Goal: Browse casually

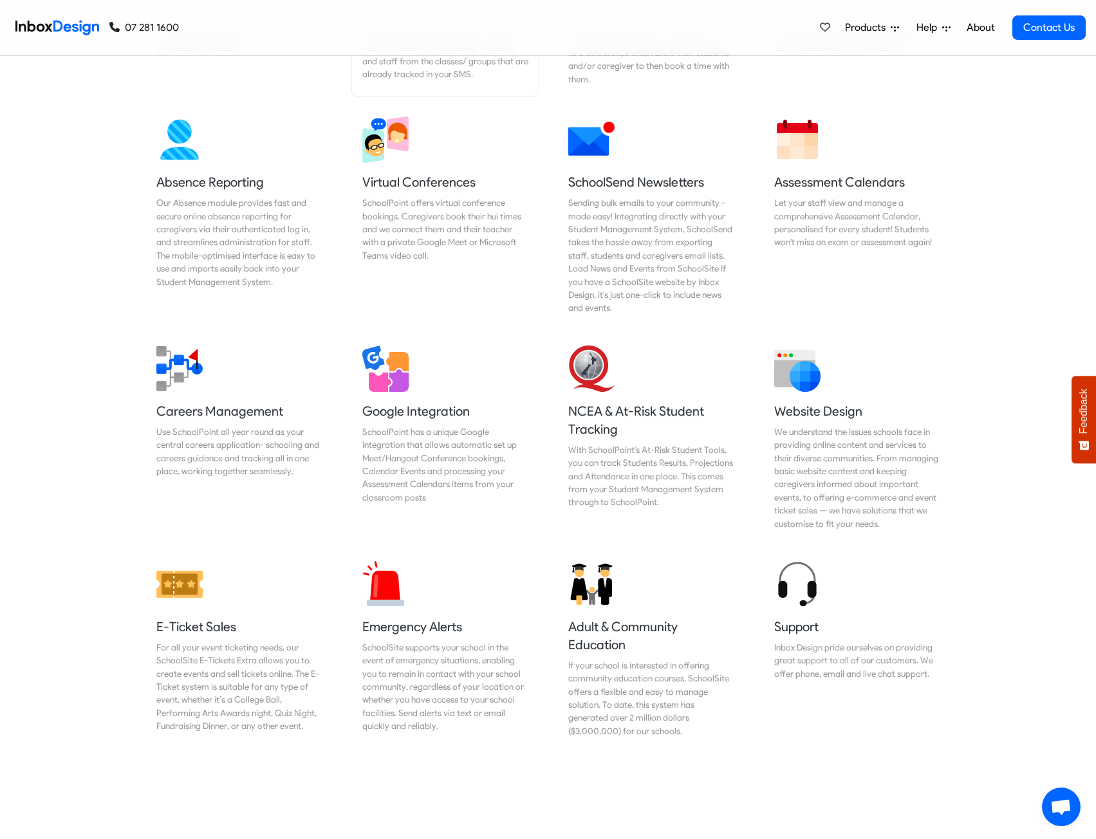
scroll to position [1801, 0]
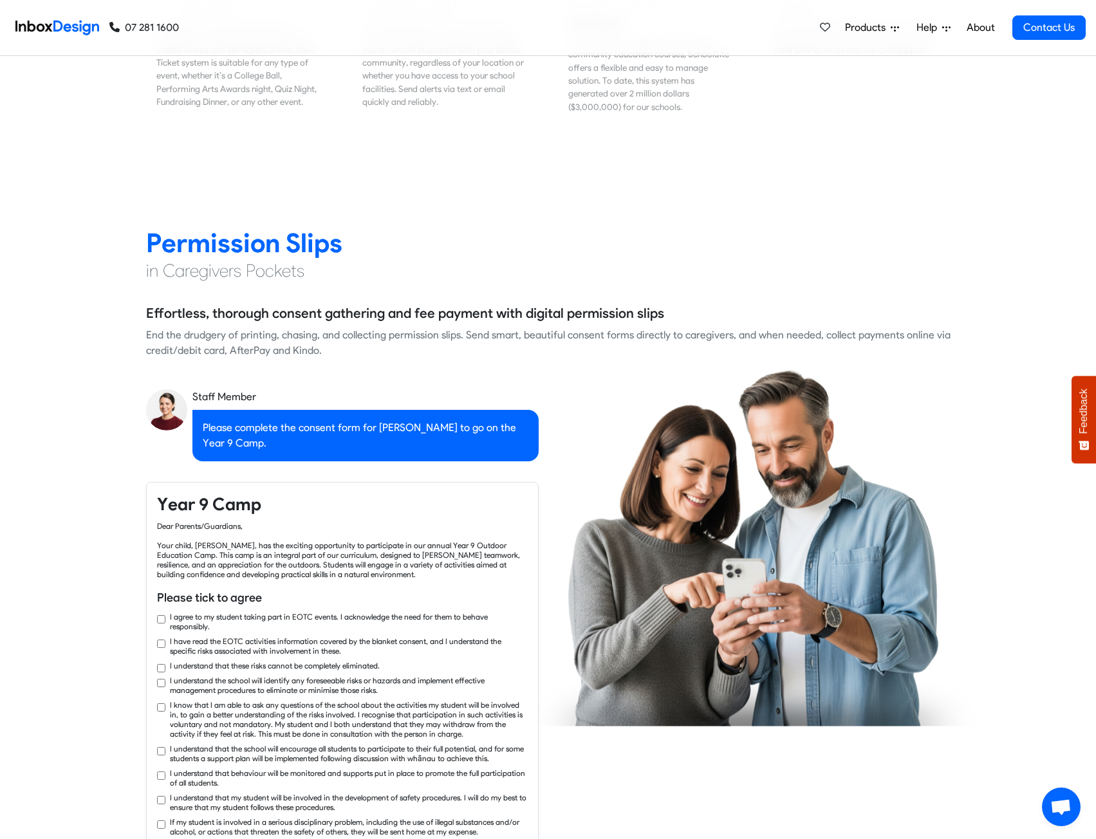
checkbox input "true"
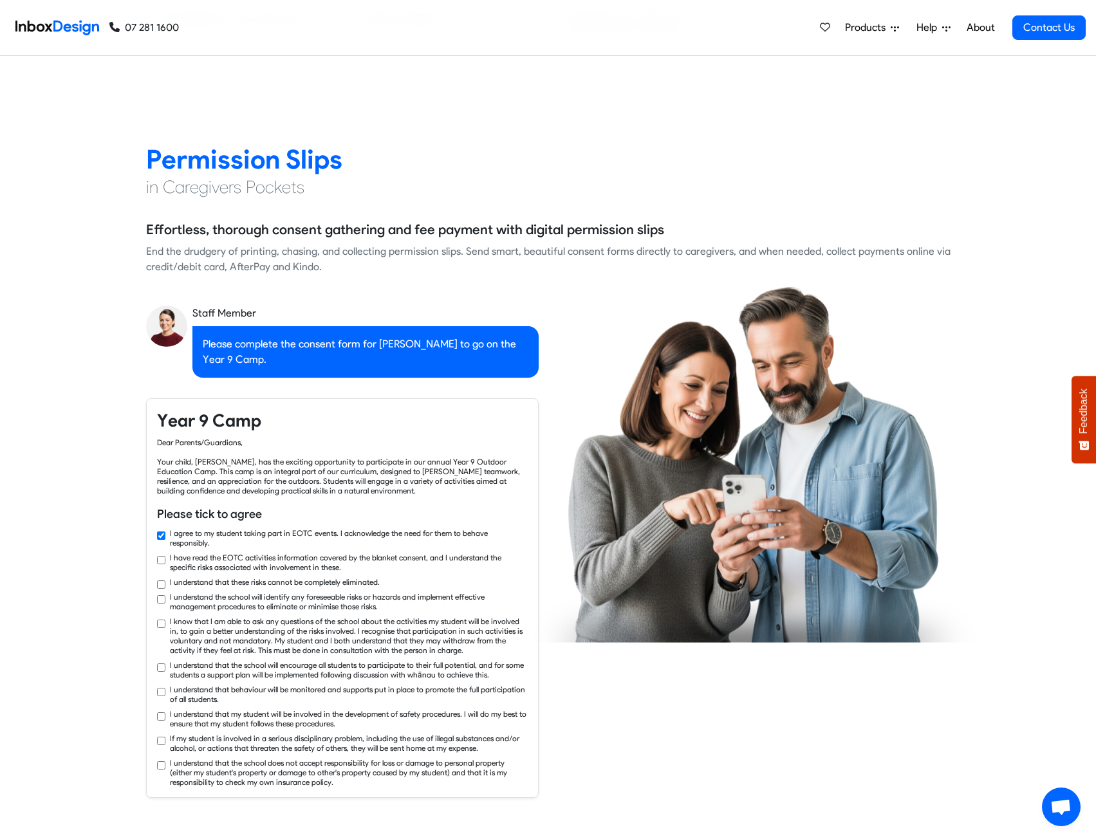
checkbox input "true"
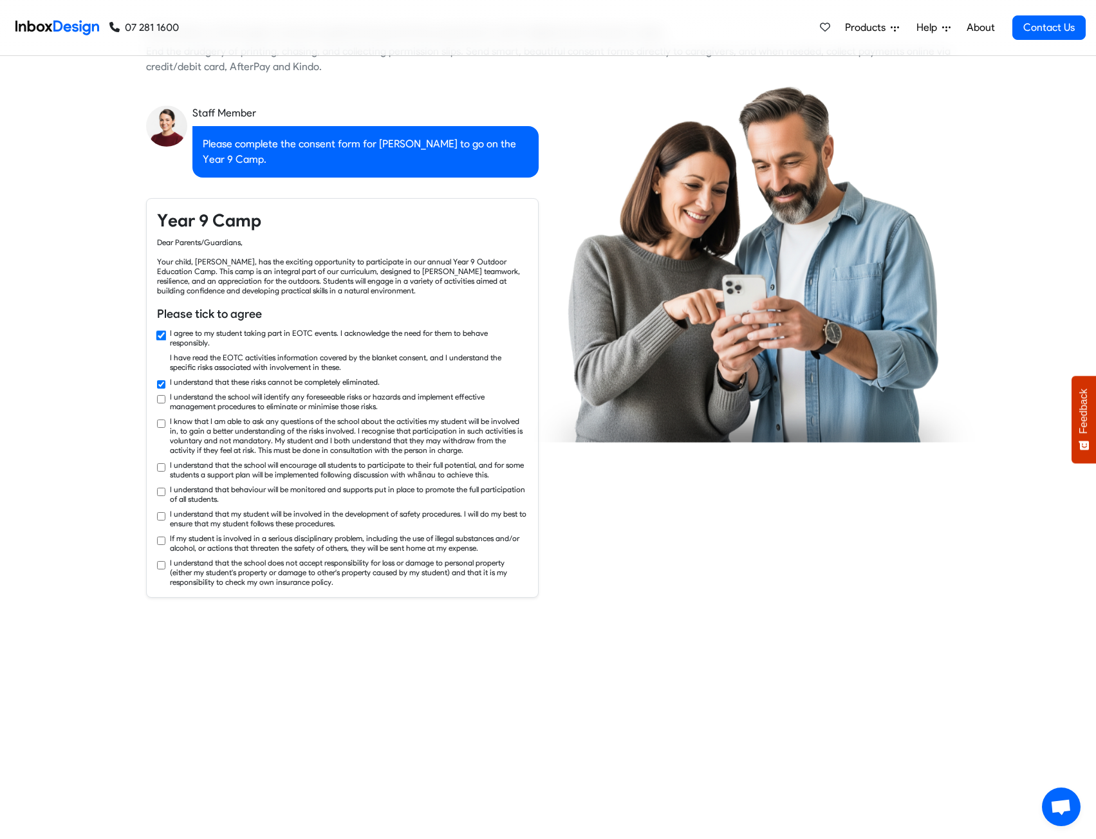
checkbox input "true"
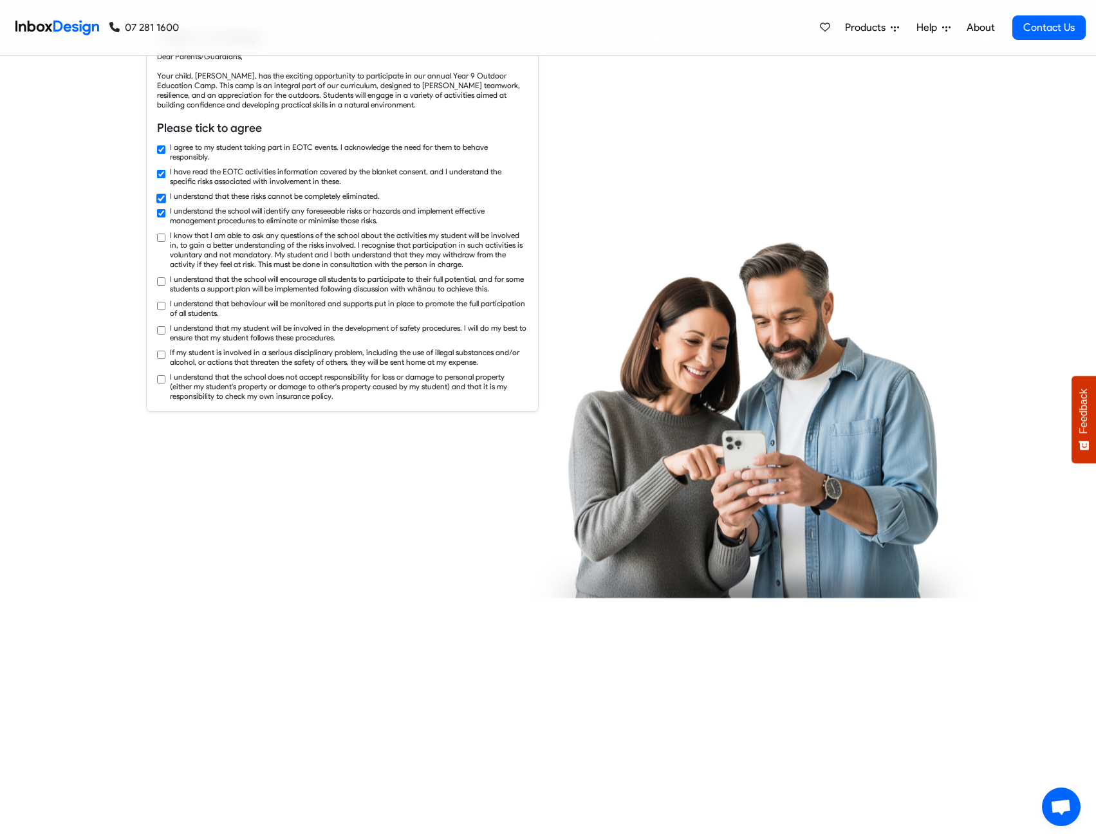
checkbox input "true"
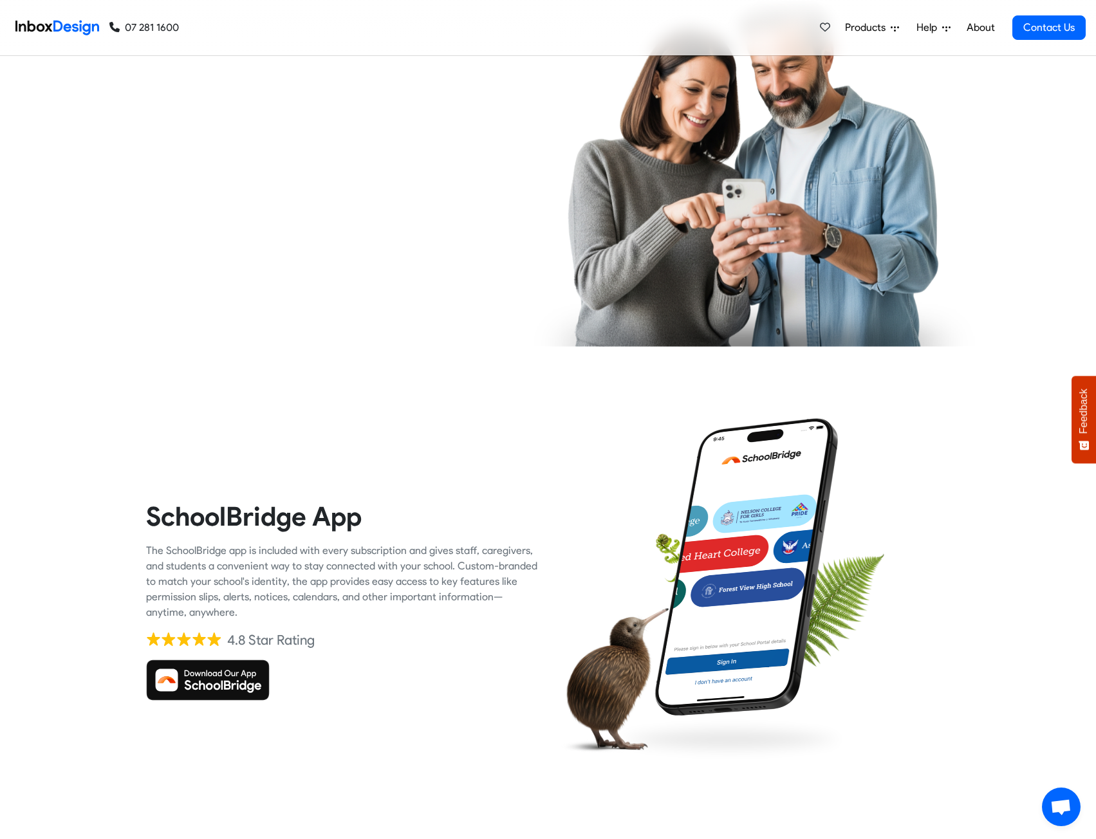
scroll to position [3152, 0]
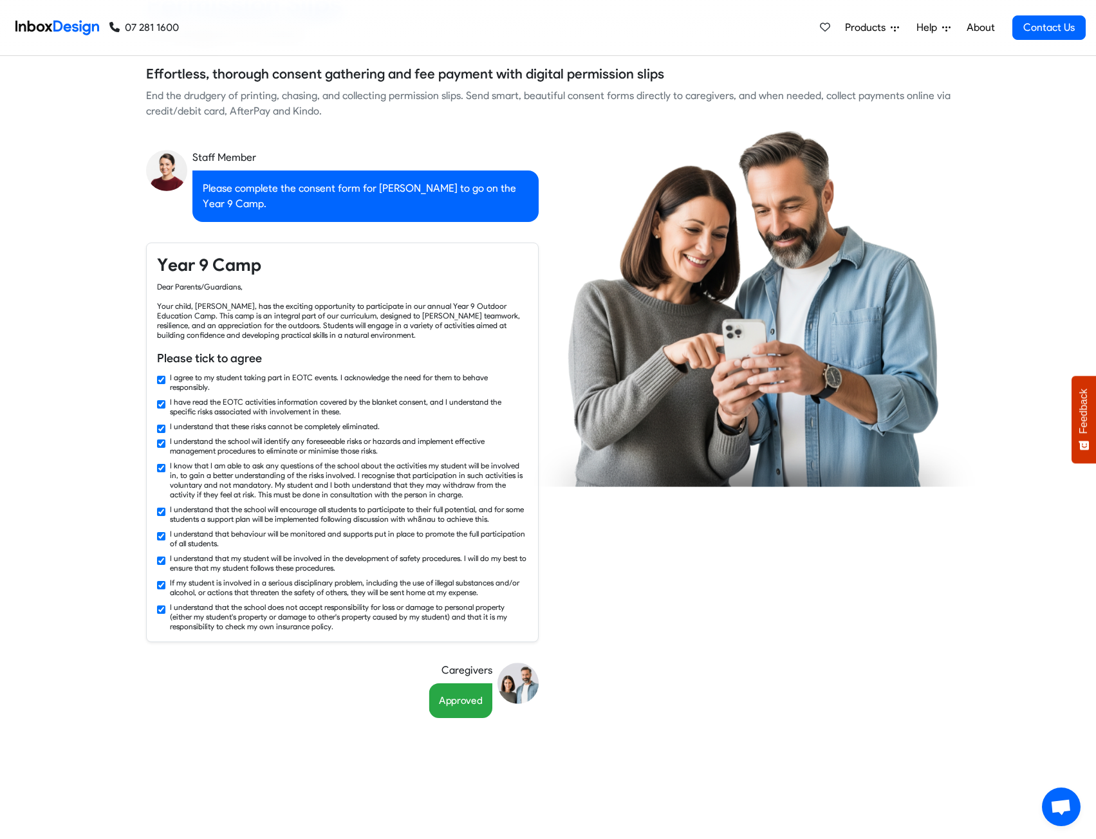
checkbox input "false"
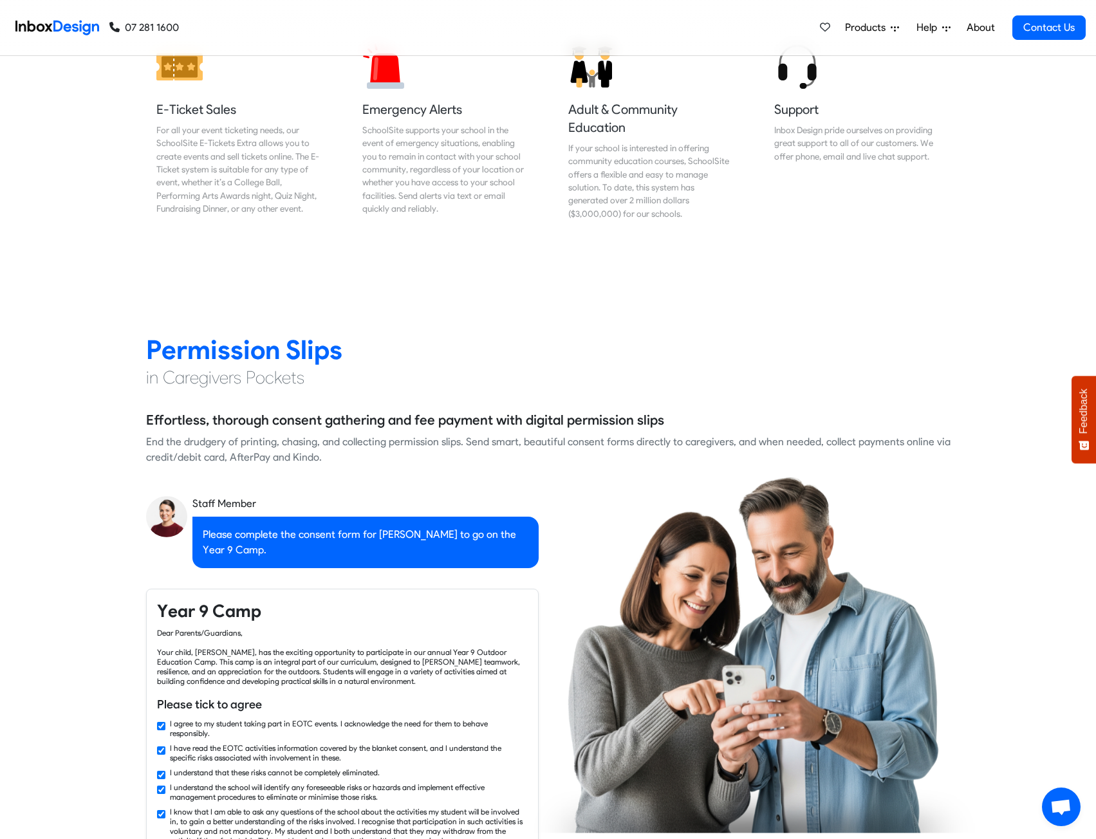
checkbox input "false"
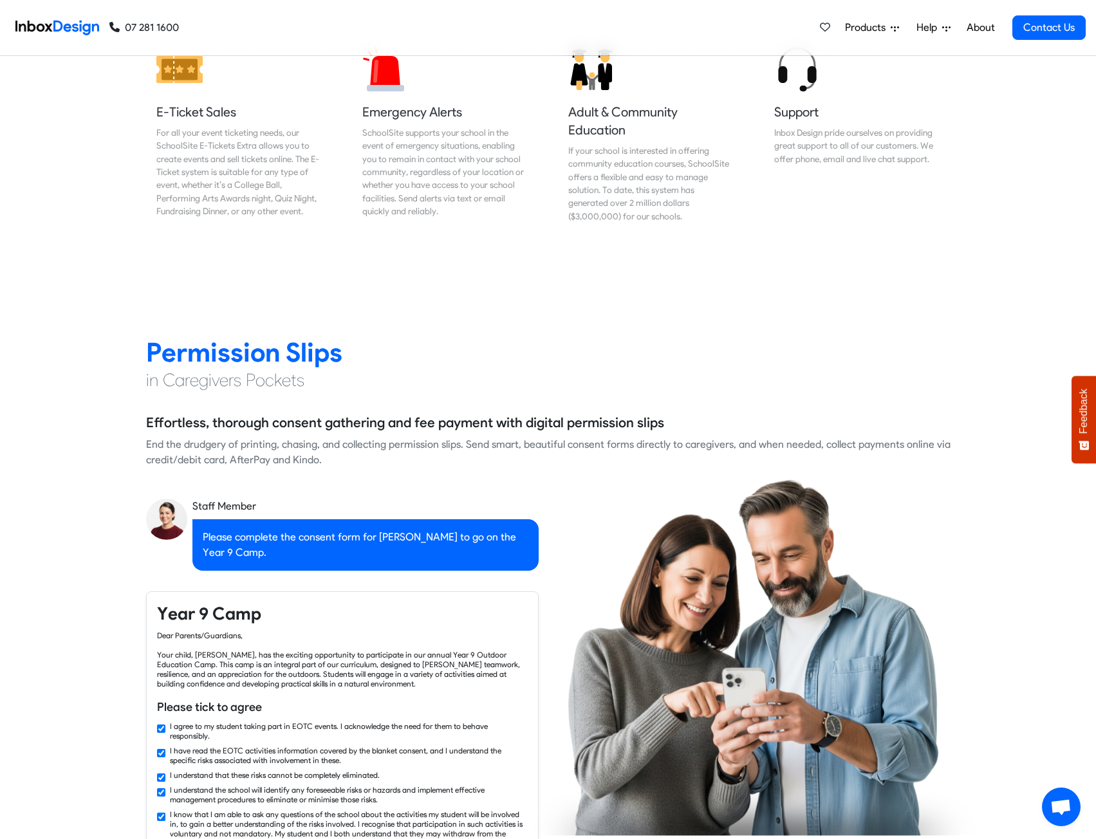
checkbox input "false"
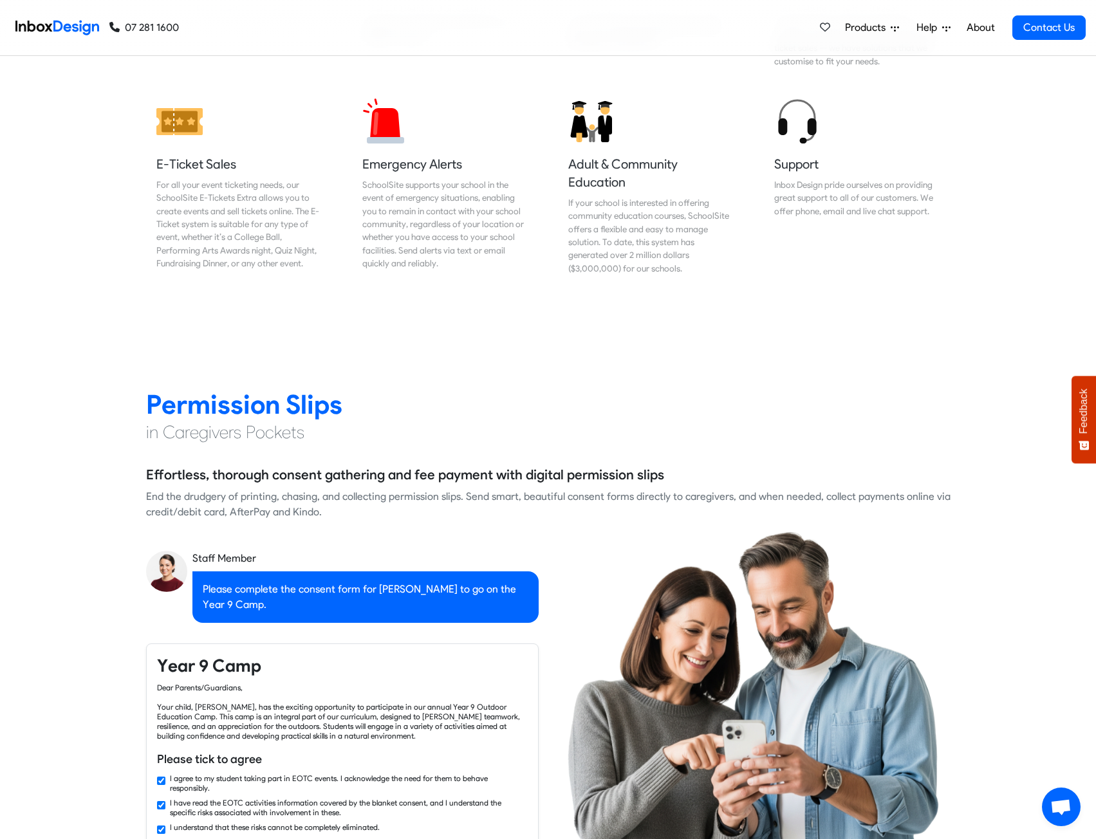
checkbox input "false"
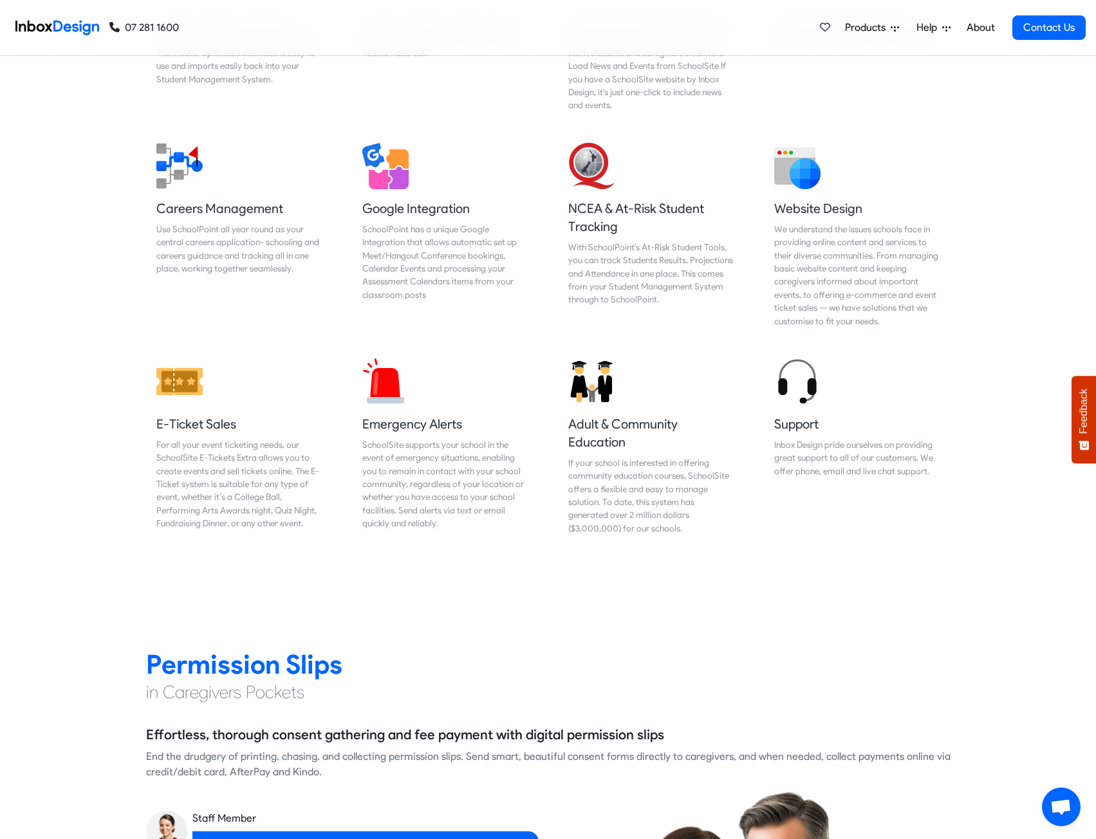
checkbox input "false"
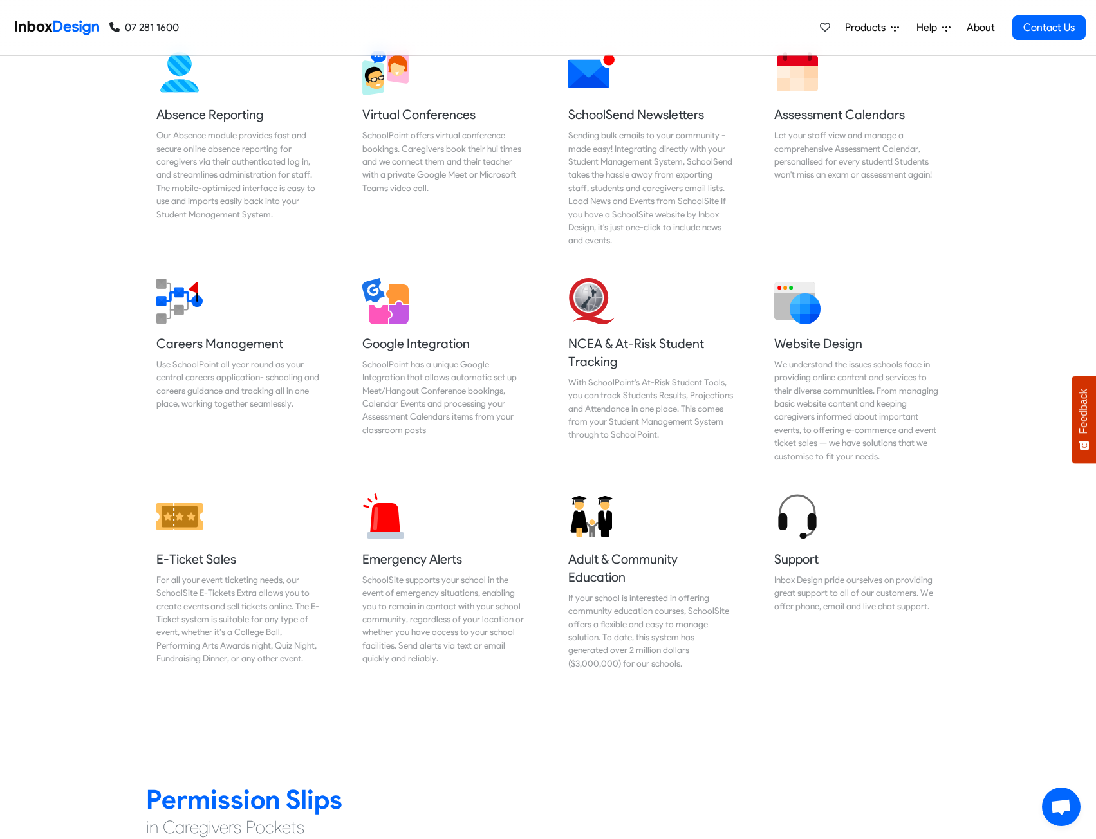
checkbox input "false"
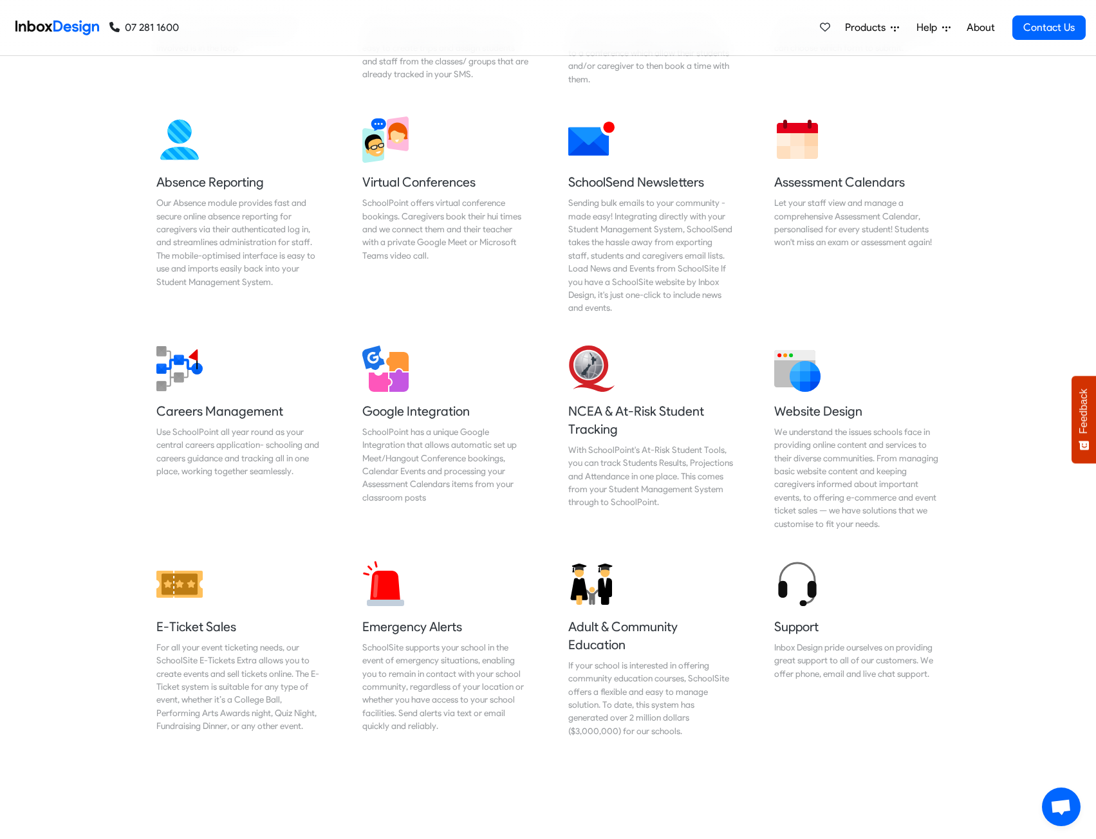
checkbox input "false"
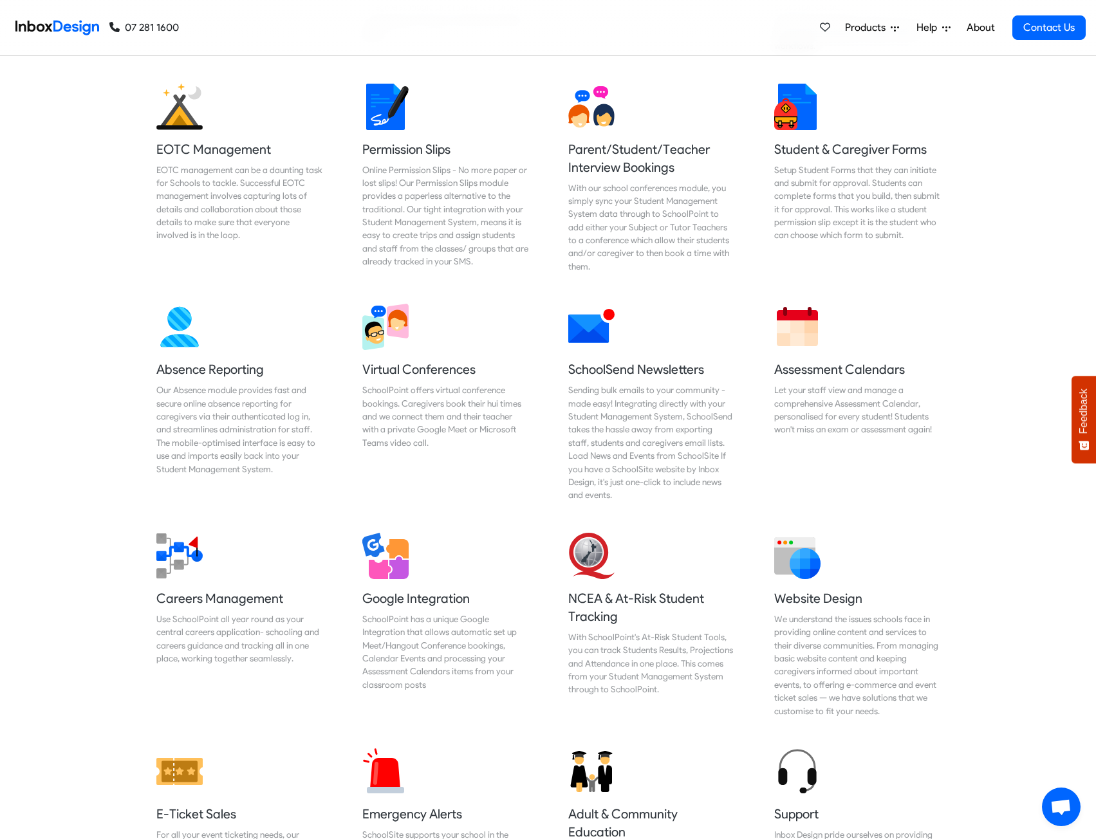
checkbox input "false"
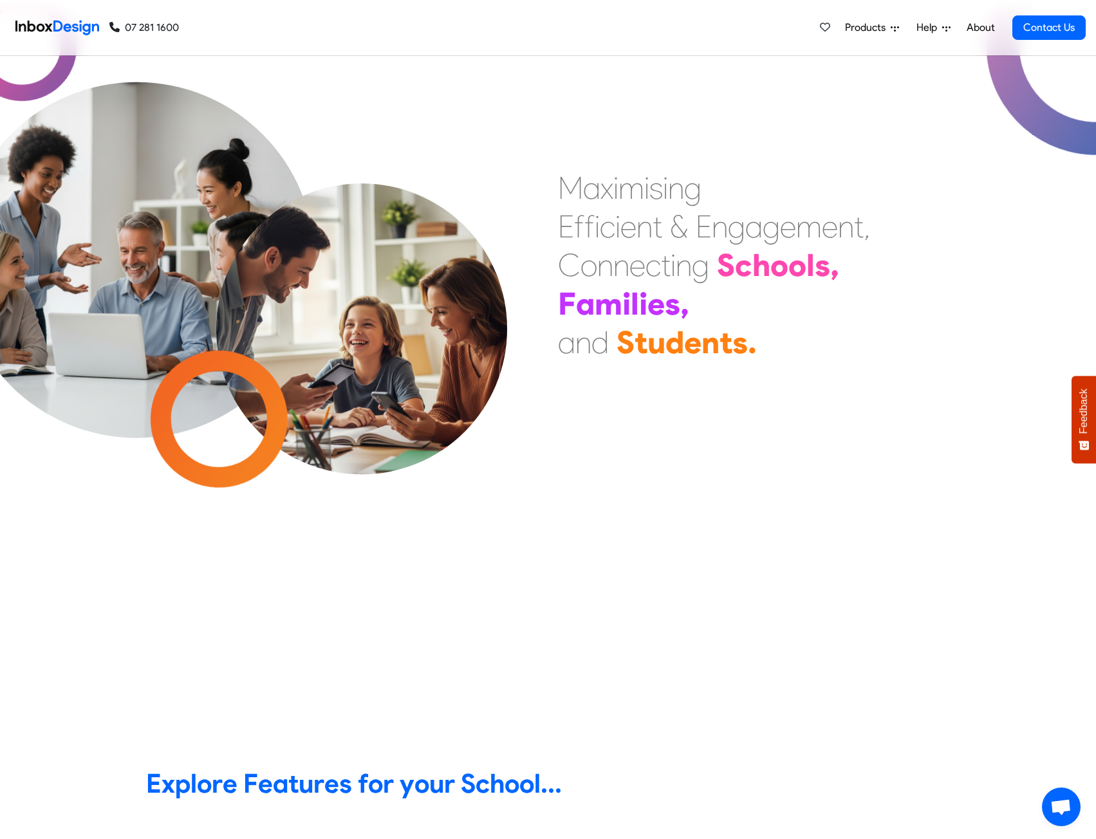
scroll to position [0, 0]
